Goal: Information Seeking & Learning: Learn about a topic

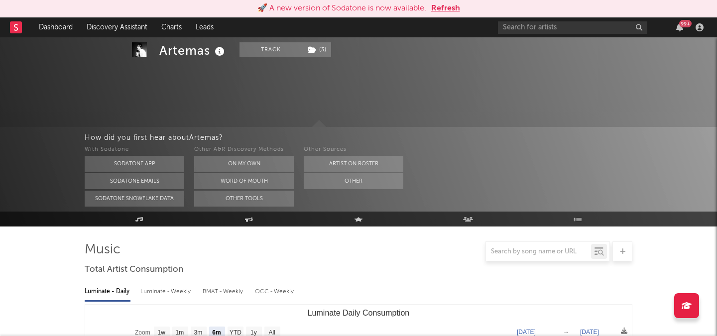
select select "6m"
select select "1w"
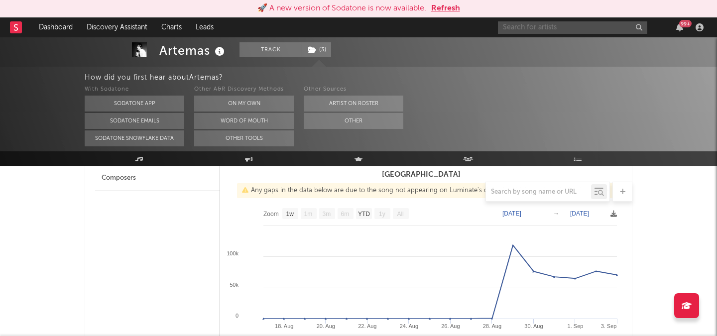
click at [520, 28] on input "text" at bounding box center [572, 27] width 149 height 12
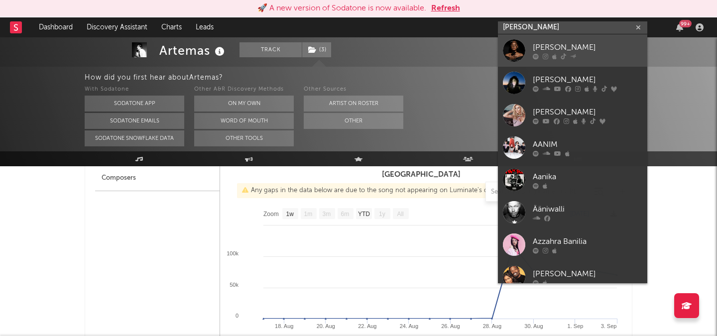
type input "xania monet"
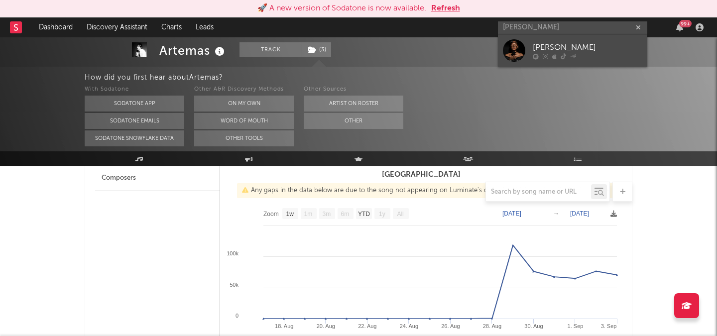
click at [548, 52] on div "[PERSON_NAME]" at bounding box center [586, 47] width 109 height 12
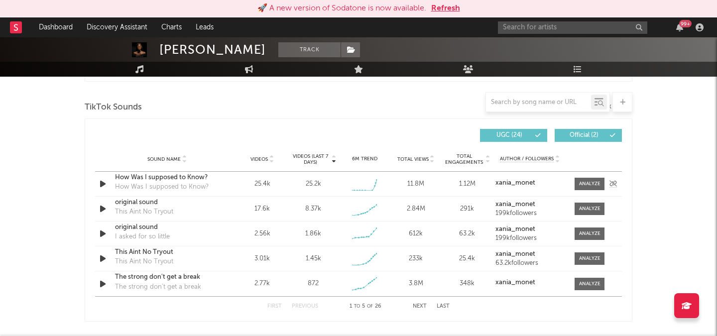
select select "1w"
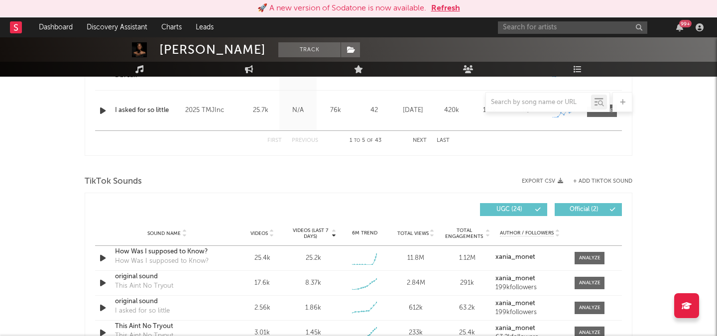
scroll to position [584, 0]
click at [579, 251] on span at bounding box center [589, 257] width 30 height 12
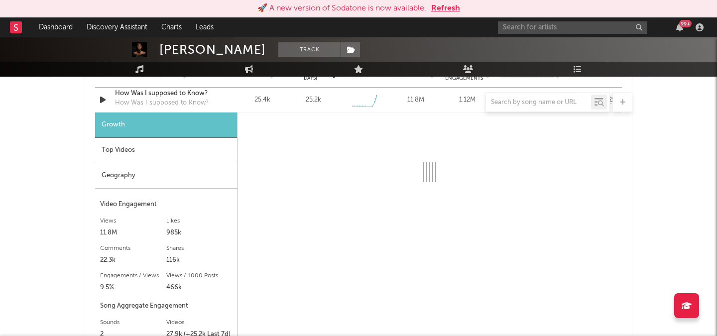
scroll to position [744, 0]
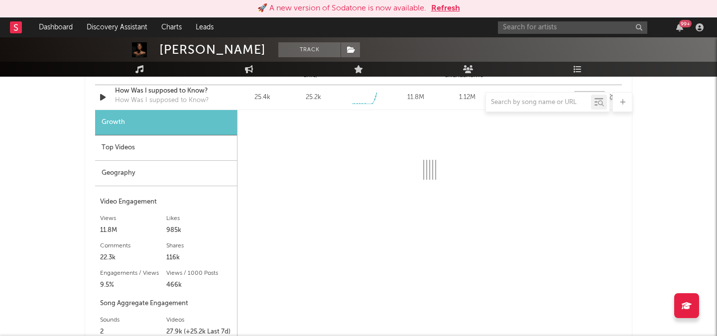
select select "1w"
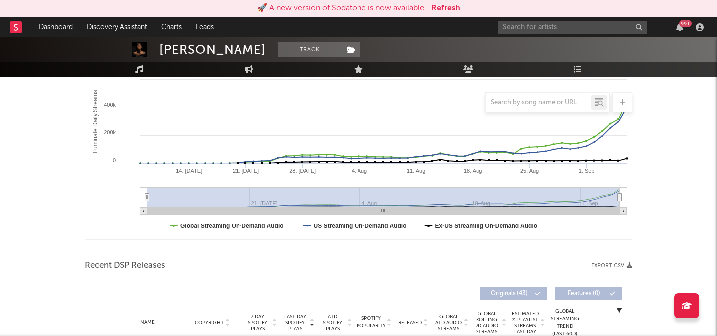
scroll to position [118, 0]
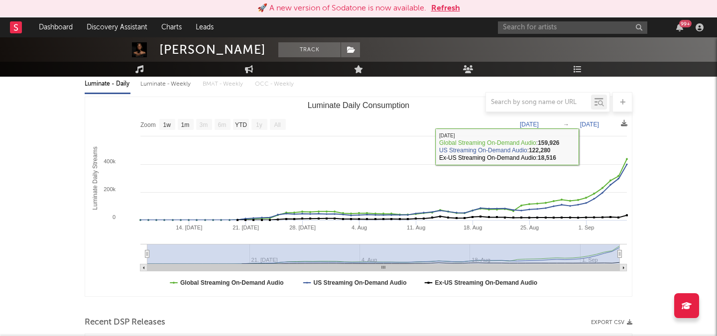
click at [438, 5] on button "Refresh" at bounding box center [445, 8] width 29 height 12
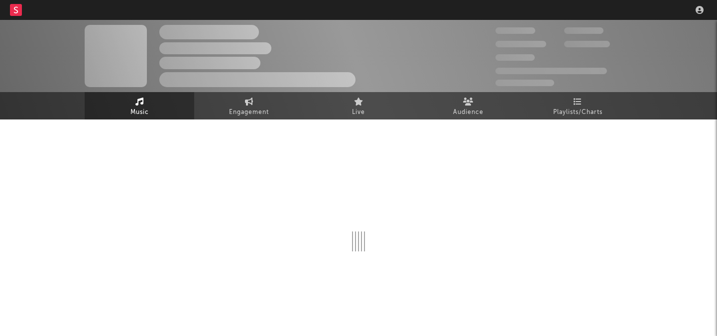
scroll to position [10, 0]
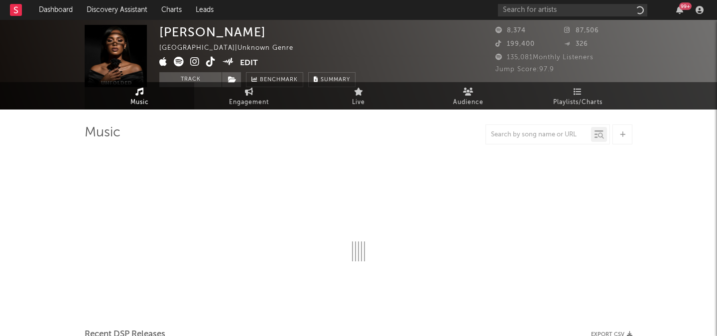
select select "1w"
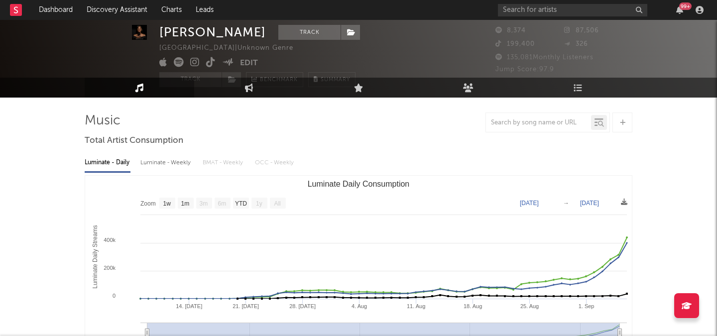
scroll to position [24, 0]
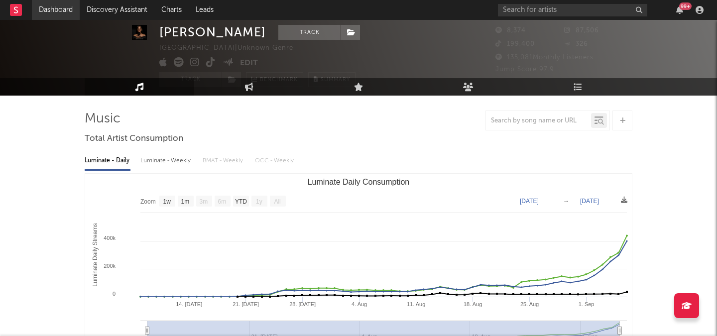
click at [58, 16] on link "Dashboard" at bounding box center [56, 10] width 48 height 20
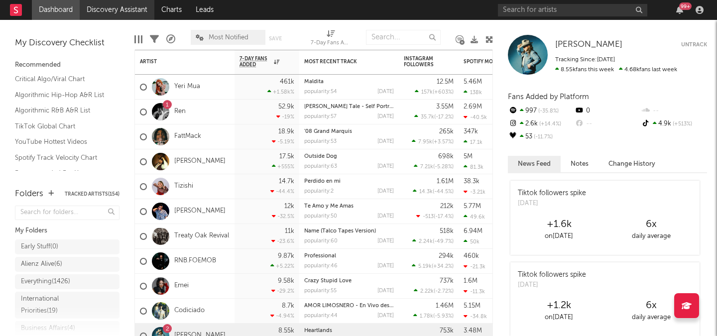
click at [115, 8] on link "Discovery Assistant" at bounding box center [117, 10] width 75 height 20
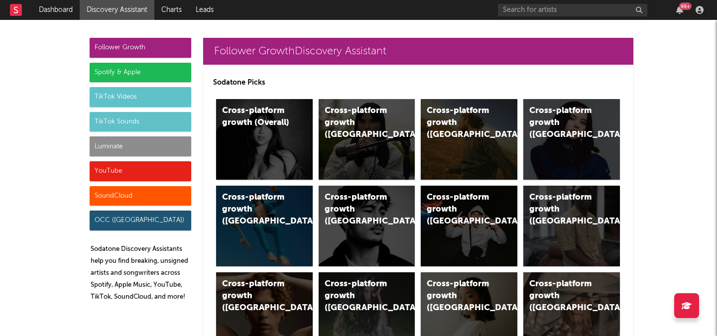
click at [121, 142] on div "Luminate" at bounding box center [141, 146] width 102 height 20
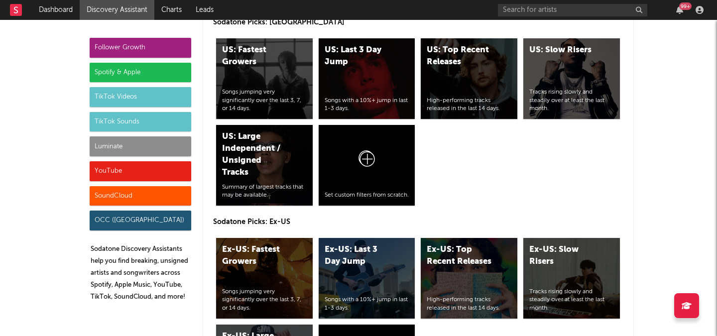
scroll to position [5207, 0]
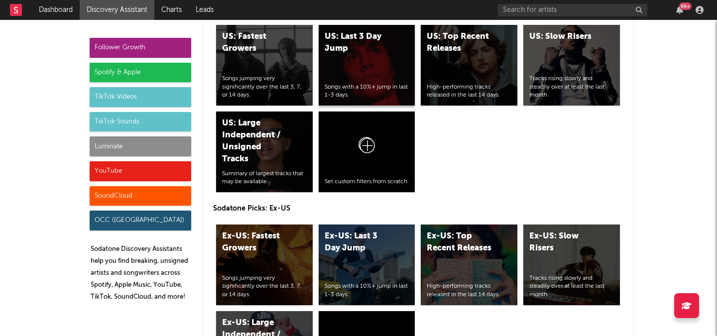
click at [373, 61] on div "US: Last 3 Day Jump Songs with a 10%+ jump in last 1-3 days." at bounding box center [366, 65] width 97 height 81
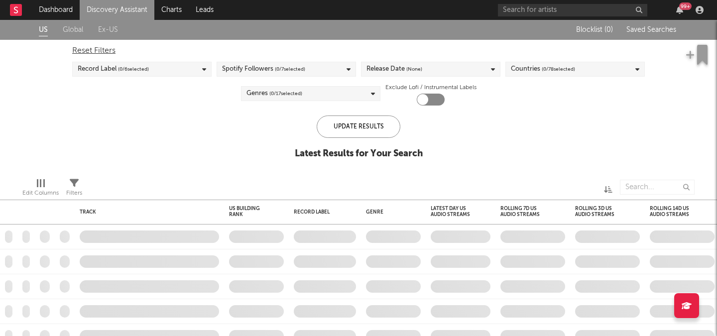
checkbox input "true"
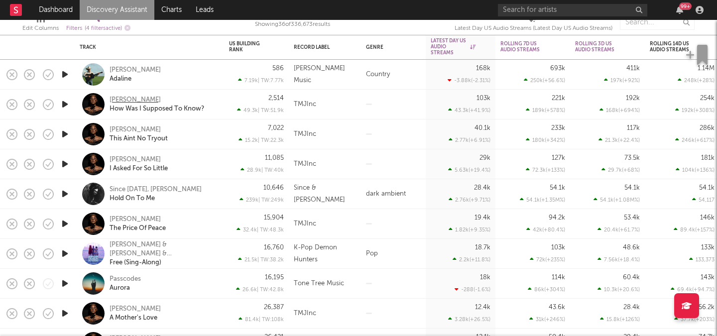
click at [120, 99] on div "[PERSON_NAME]" at bounding box center [134, 100] width 51 height 9
click at [222, 101] on div "Xania Monet How Was I Supposed To Know?" at bounding box center [149, 105] width 149 height 30
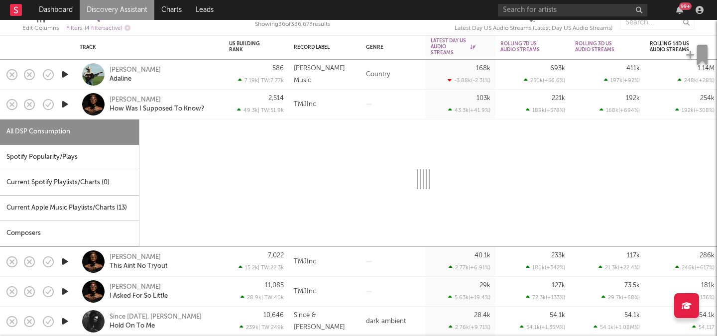
select select "1w"
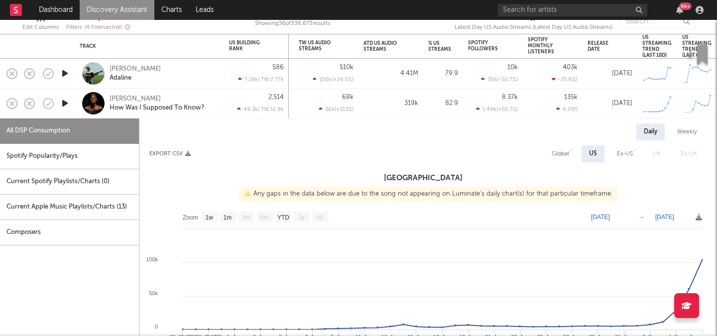
click at [211, 97] on div "Xania Monet How Was I Supposed To Know?" at bounding box center [162, 104] width 107 height 18
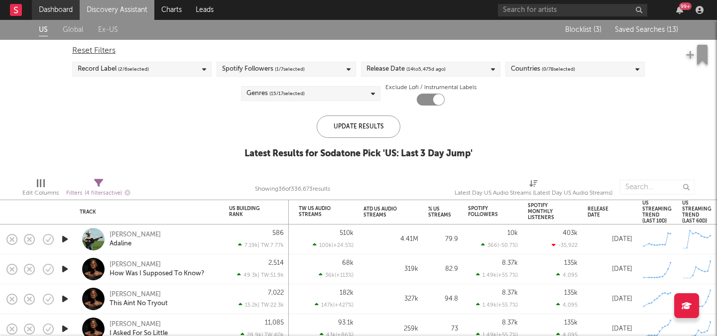
click at [63, 8] on link "Dashboard" at bounding box center [56, 10] width 48 height 20
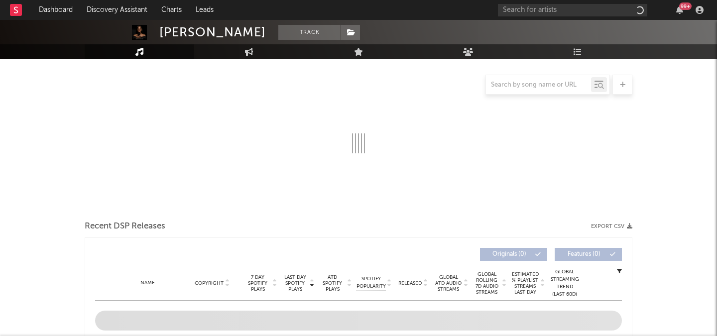
select select "1w"
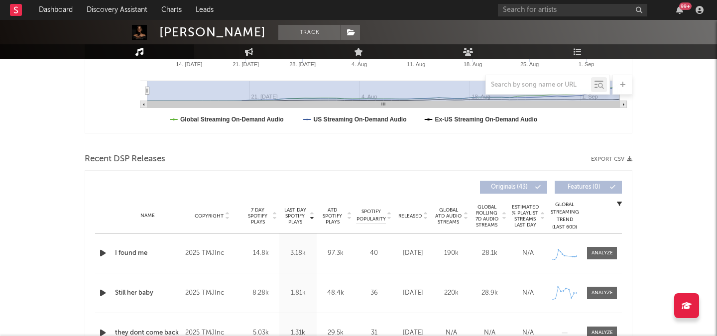
scroll to position [307, 0]
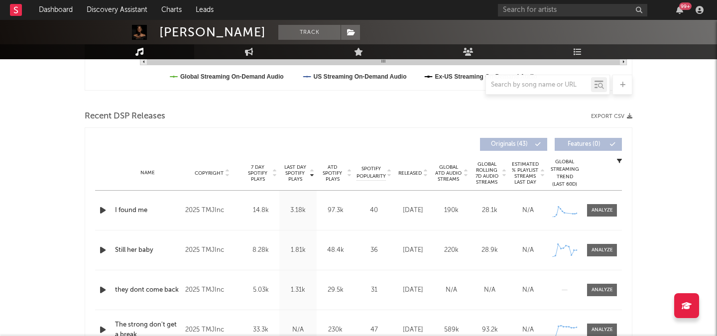
click at [596, 258] on div "Name Still her baby Copyright 2025 TMJInc Label TMJInc Album Names Still her ba…" at bounding box center [358, 249] width 527 height 39
click at [596, 253] on div at bounding box center [601, 249] width 21 height 7
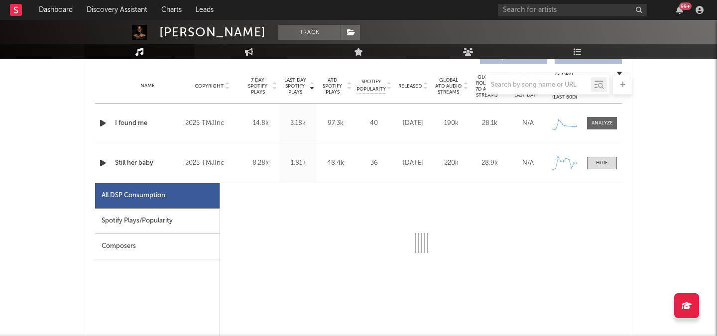
select select "1w"
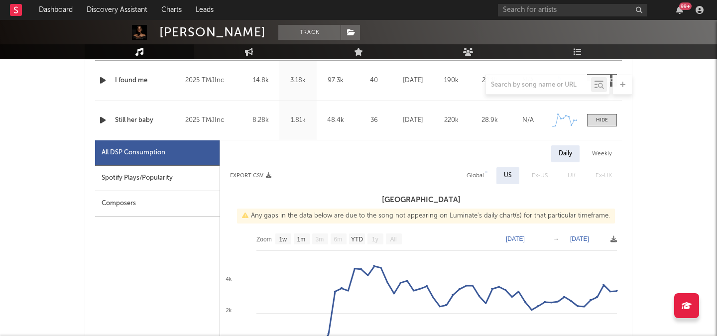
scroll to position [354, 0]
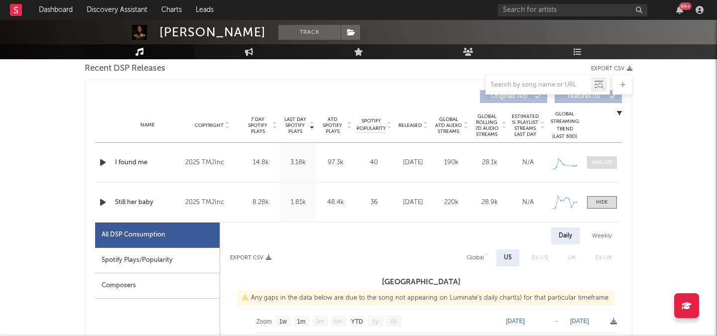
click at [613, 160] on span at bounding box center [602, 162] width 30 height 12
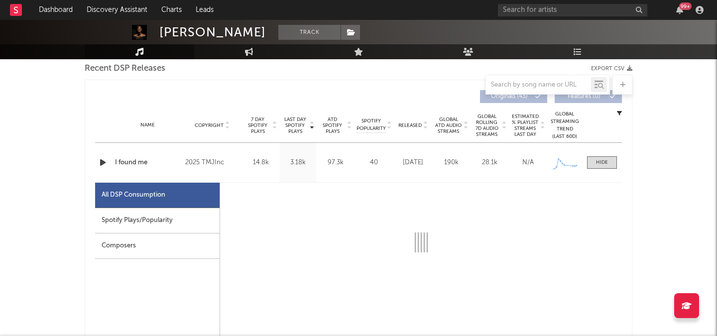
scroll to position [533, 0]
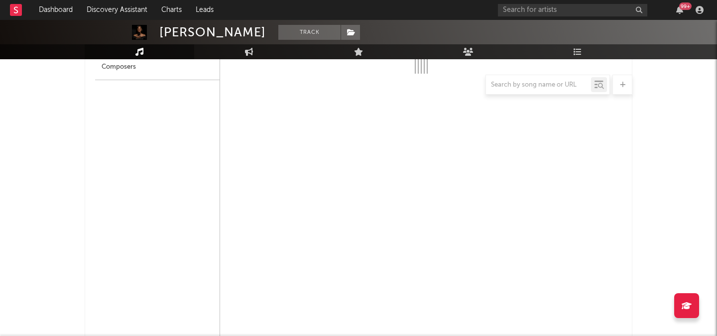
select select "1w"
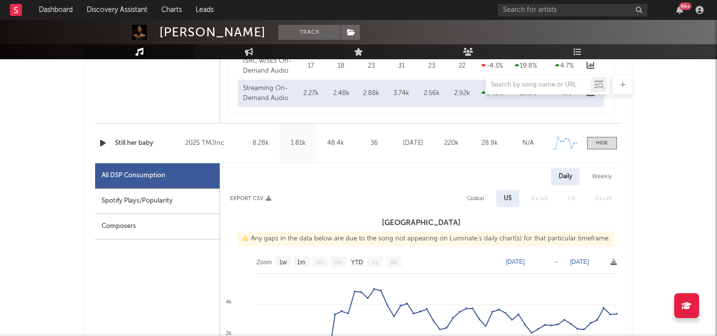
scroll to position [860, 0]
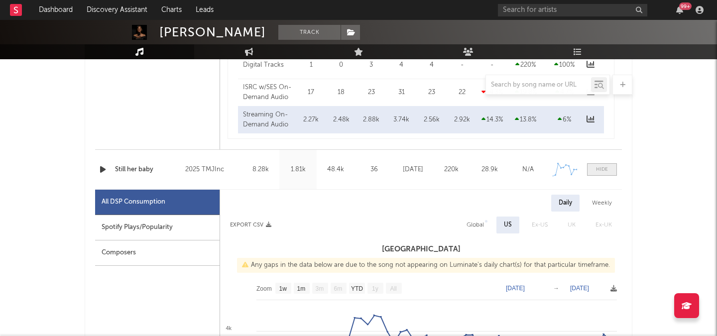
click at [589, 169] on span at bounding box center [602, 169] width 30 height 12
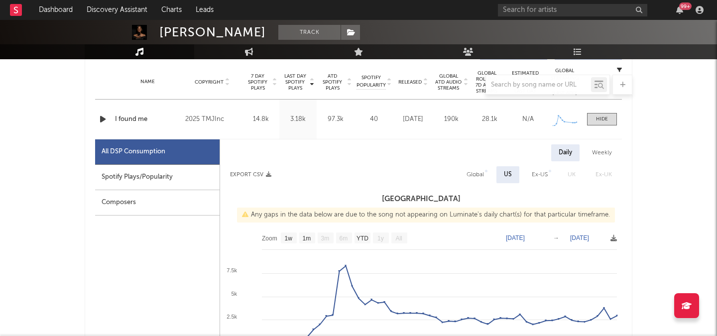
scroll to position [383, 0]
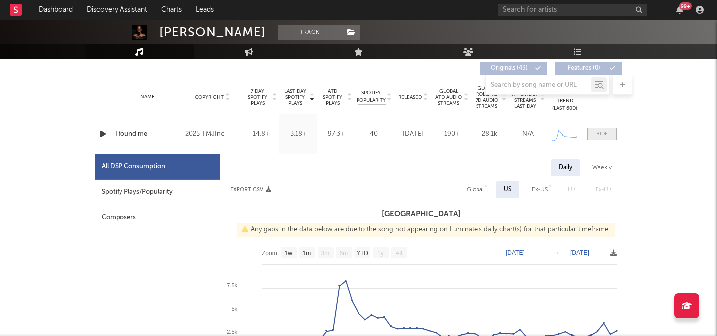
click at [606, 132] on div at bounding box center [602, 133] width 12 height 7
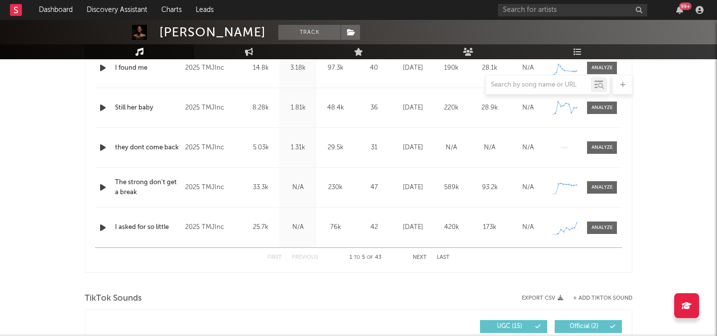
scroll to position [458, 0]
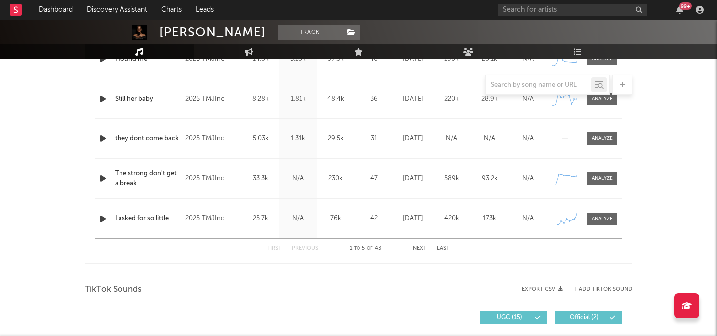
click at [418, 247] on button "Next" at bounding box center [420, 248] width 14 height 5
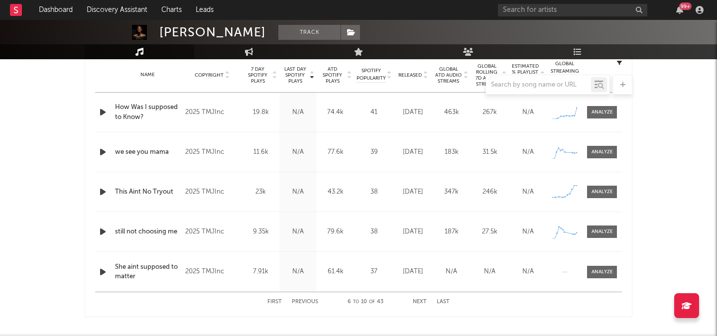
scroll to position [404, 0]
click at [601, 108] on span at bounding box center [602, 112] width 30 height 12
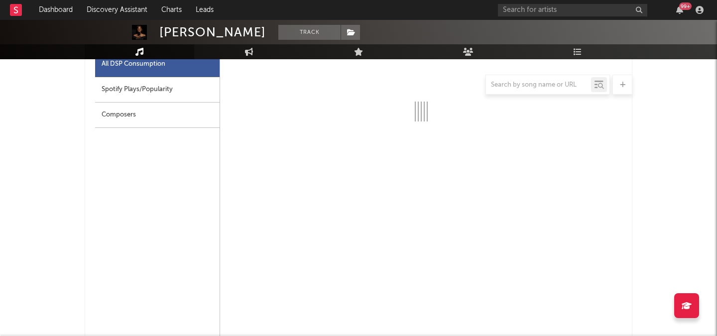
select select "1w"
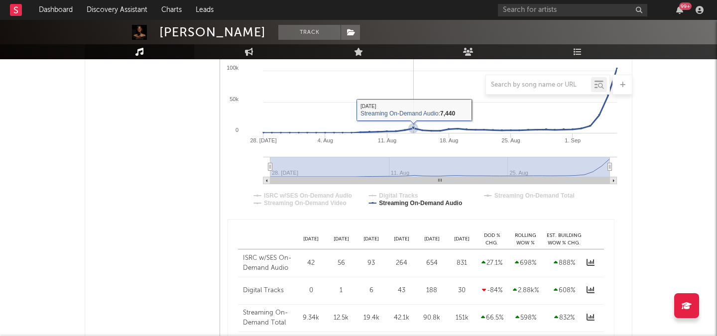
scroll to position [824, 0]
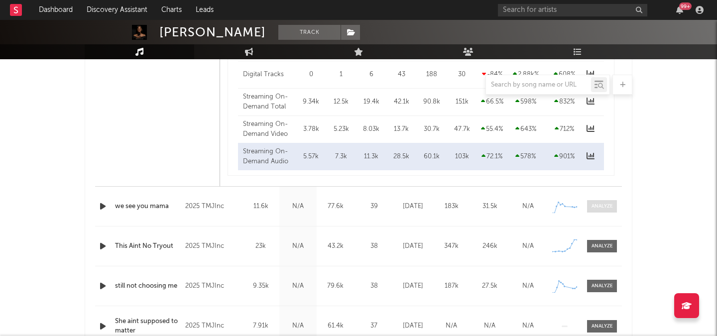
click at [604, 211] on span at bounding box center [602, 206] width 30 height 12
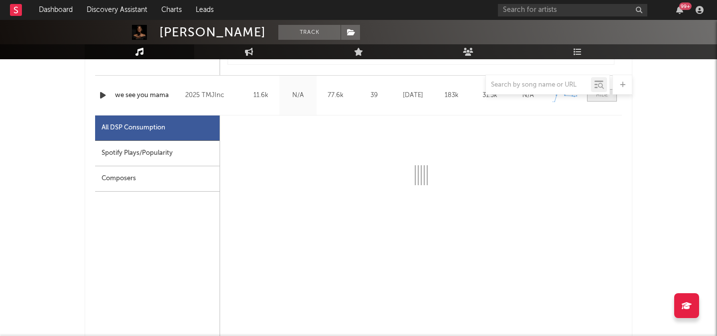
select select "1w"
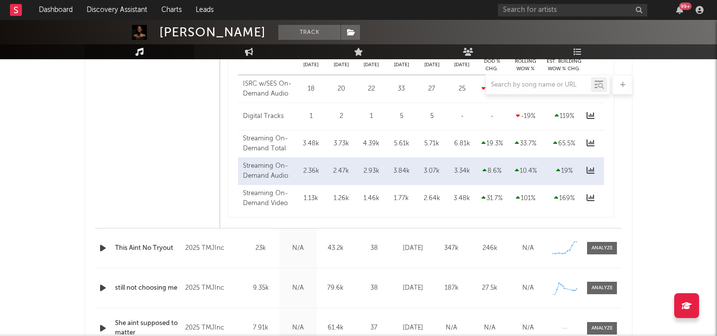
scroll to position [1313, 0]
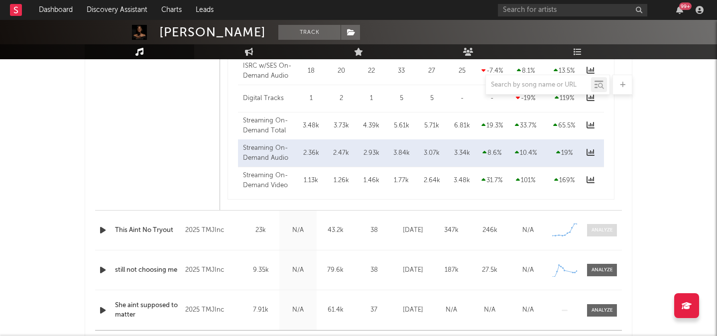
click at [604, 228] on div at bounding box center [601, 229] width 21 height 7
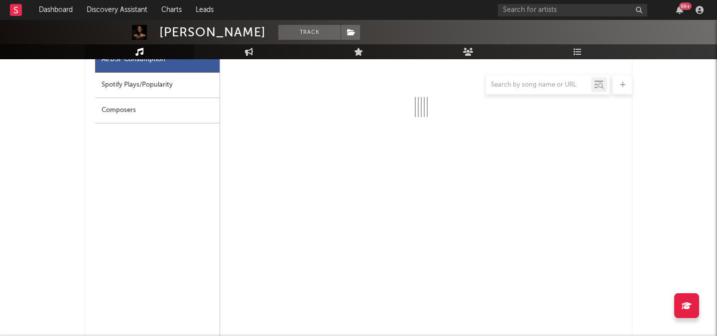
scroll to position [1532, 0]
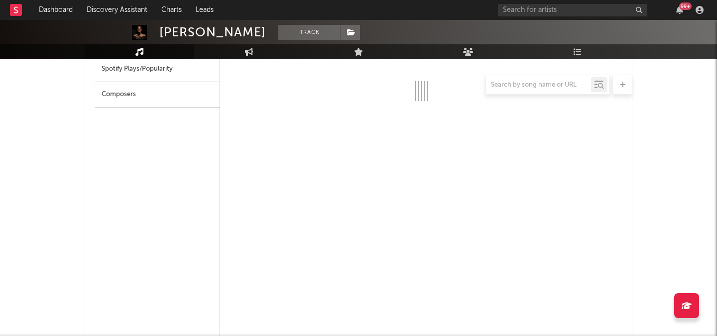
select select "1w"
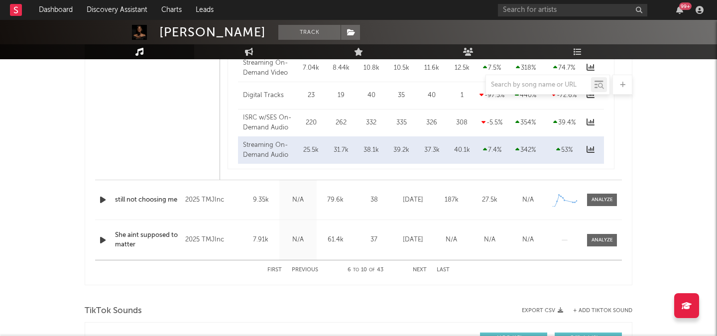
click at [613, 201] on span at bounding box center [602, 200] width 30 height 12
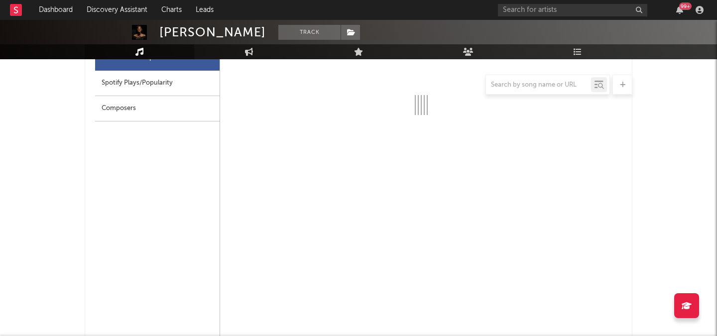
select select "1w"
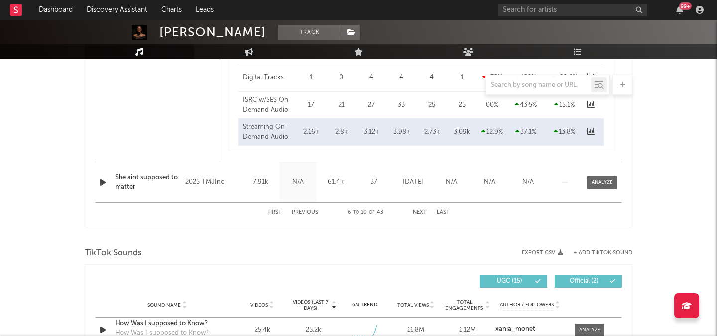
scroll to position [2407, 0]
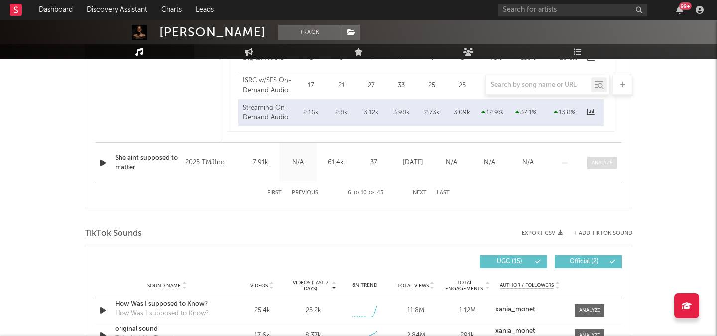
click at [613, 167] on span at bounding box center [602, 163] width 30 height 12
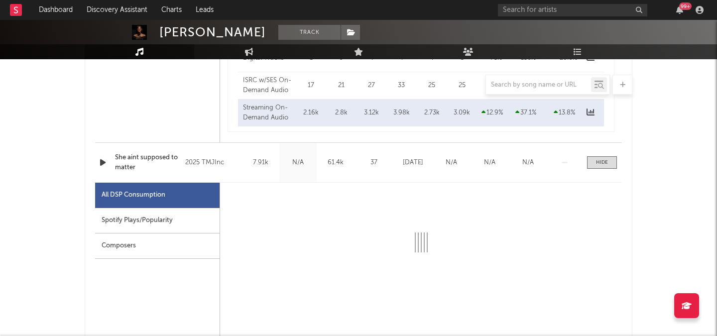
select select "1w"
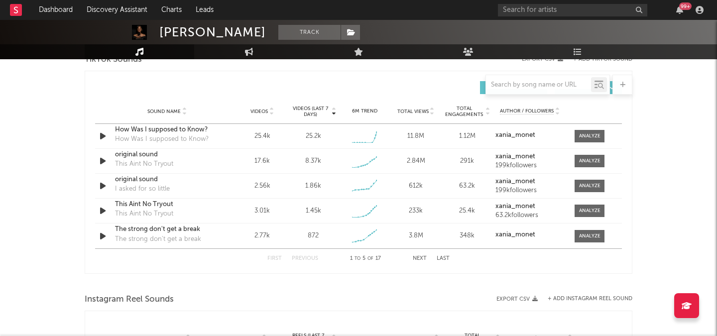
scroll to position [3045, 0]
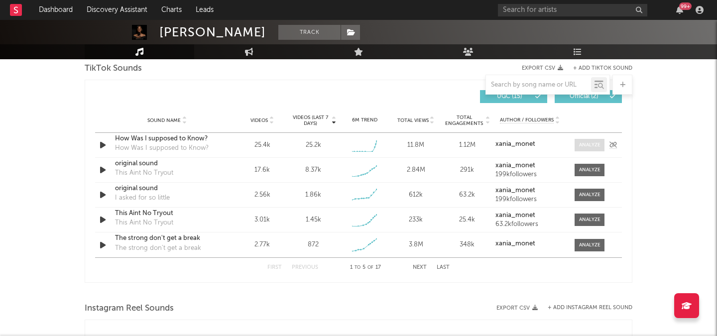
click at [589, 151] on span at bounding box center [589, 145] width 30 height 12
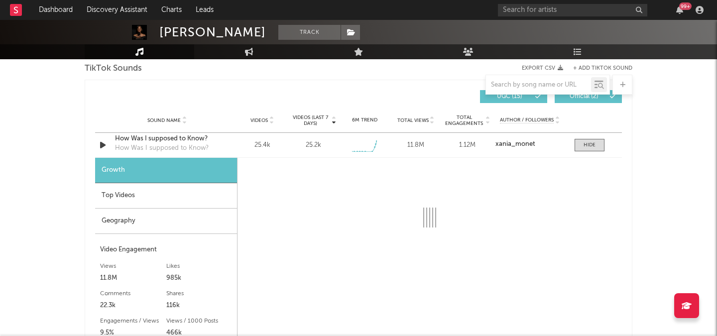
select select "1w"
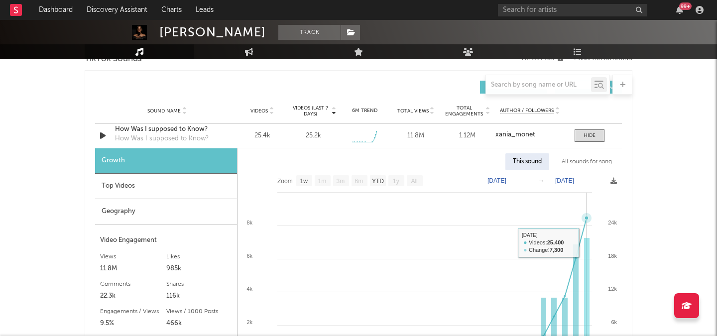
scroll to position [3056, 0]
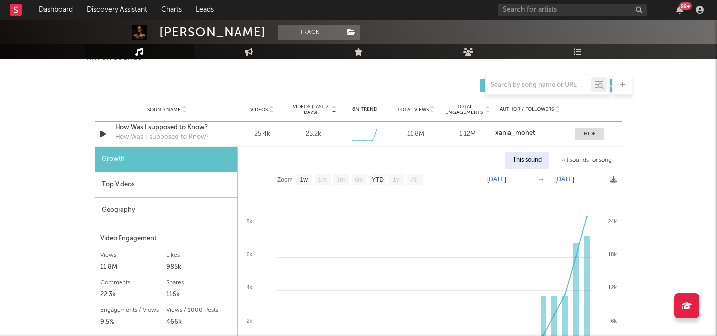
click at [149, 184] on div "Top Videos" at bounding box center [166, 184] width 142 height 25
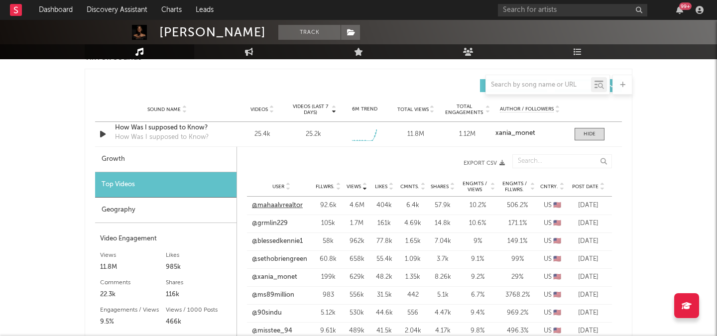
click at [270, 205] on link "@mahaalvrealtor" at bounding box center [277, 206] width 51 height 10
click at [589, 133] on div at bounding box center [589, 133] width 12 height 7
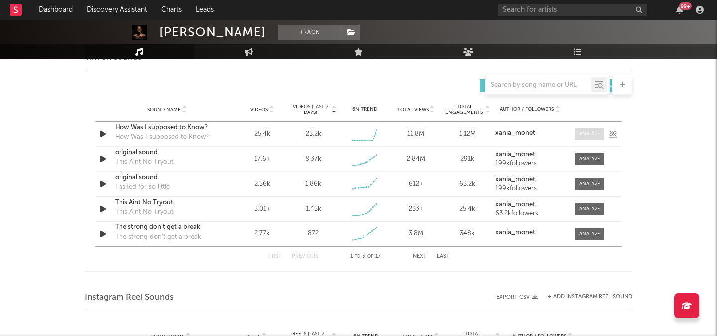
click at [593, 138] on span at bounding box center [589, 134] width 30 height 12
select select "1w"
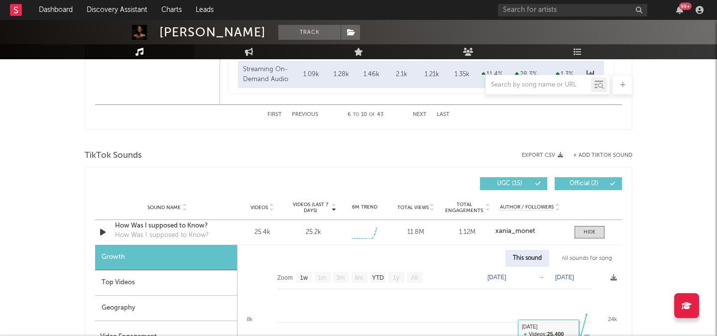
scroll to position [2952, 0]
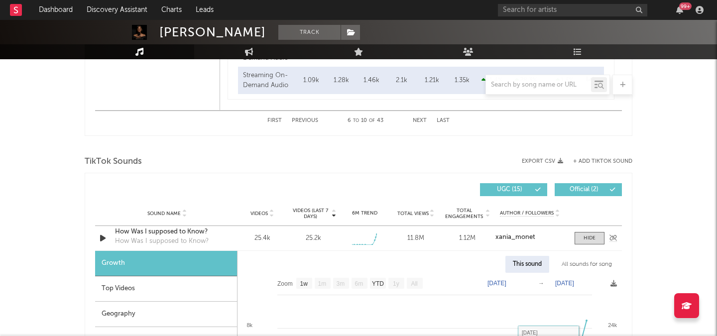
click at [588, 230] on div "Sound Name How Was I supposed to Know? How Was I supposed to Know? Videos 25.4k…" at bounding box center [358, 238] width 527 height 24
click at [587, 234] on div at bounding box center [589, 237] width 12 height 7
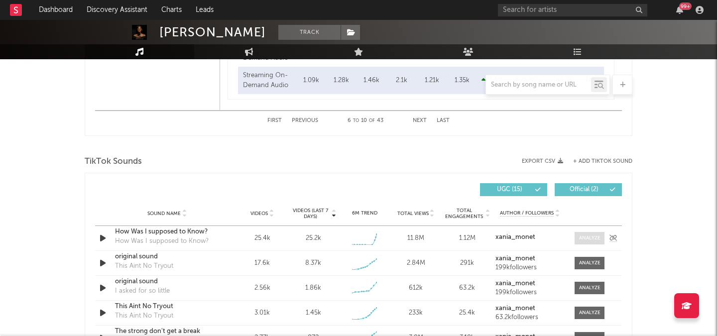
scroll to position [3052, 0]
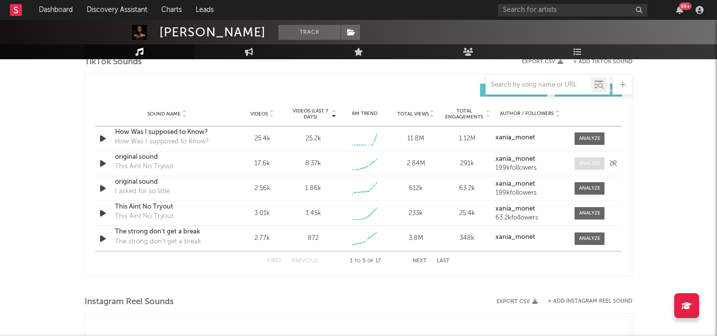
click at [589, 167] on div at bounding box center [589, 163] width 21 height 7
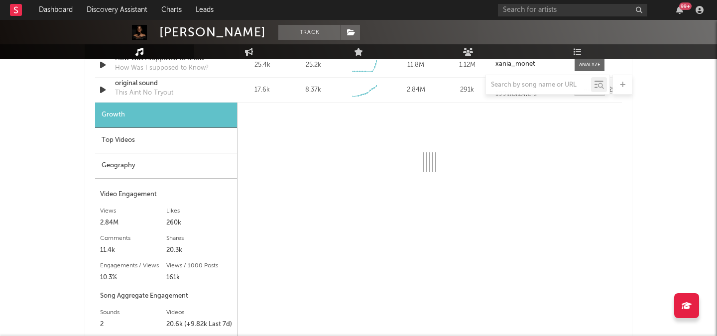
scroll to position [3127, 0]
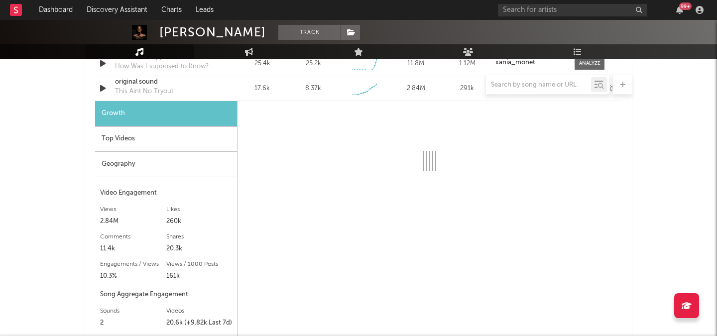
select select "1w"
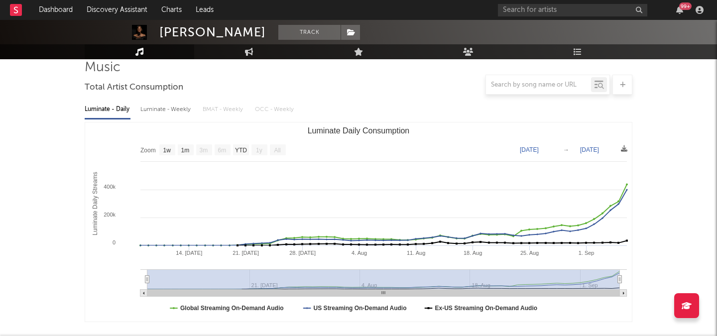
scroll to position [67, 0]
